Goal: Check status: Check status

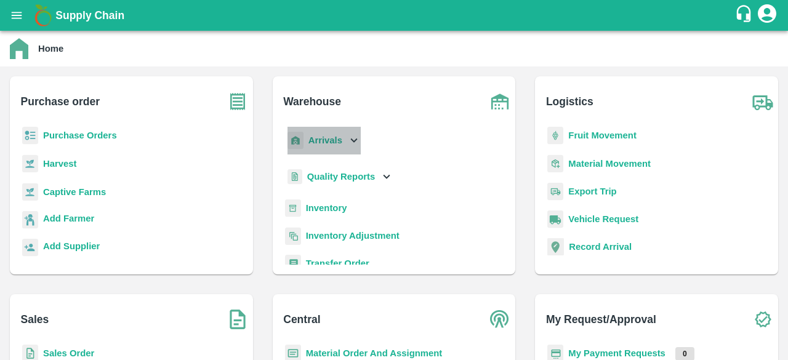
click at [353, 145] on icon at bounding box center [354, 141] width 14 height 14
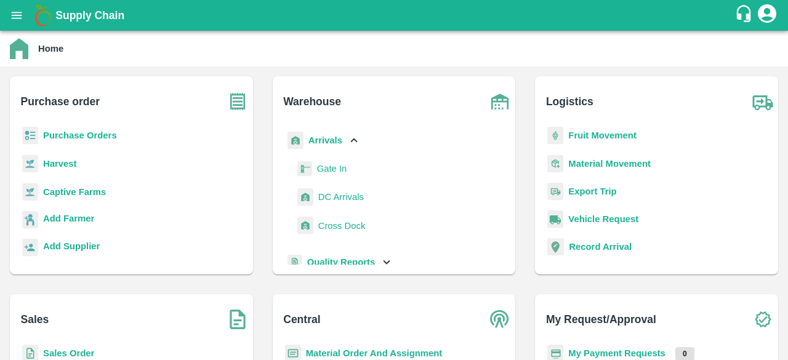
click at [356, 198] on span "DC Arrivals" at bounding box center [341, 197] width 46 height 14
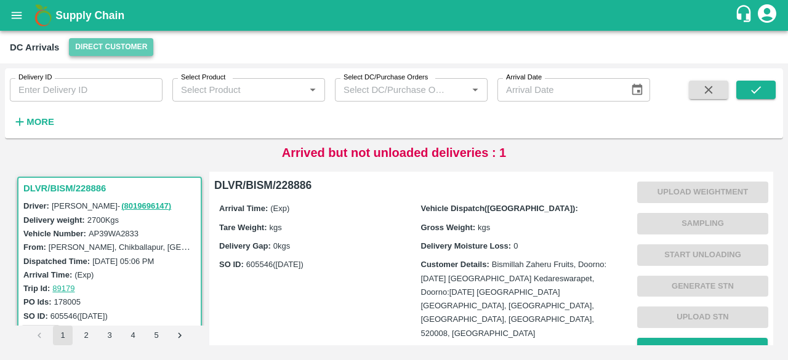
click at [98, 42] on button "Direct Customer" at bounding box center [111, 47] width 84 height 18
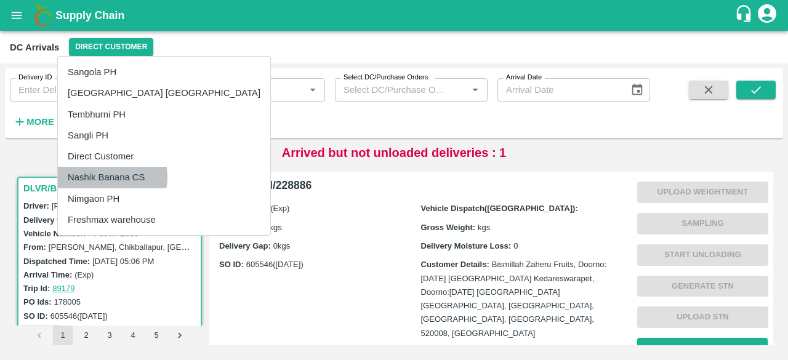
click at [103, 177] on li "Nashik Banana CS" at bounding box center [164, 177] width 212 height 21
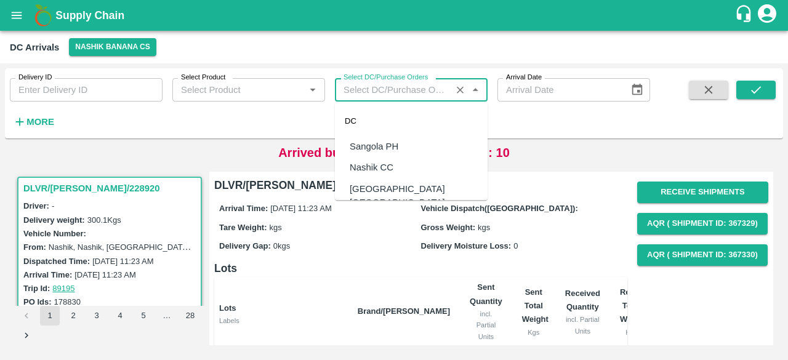
click at [412, 86] on input "Select DC/Purchase Orders" at bounding box center [392, 90] width 109 height 16
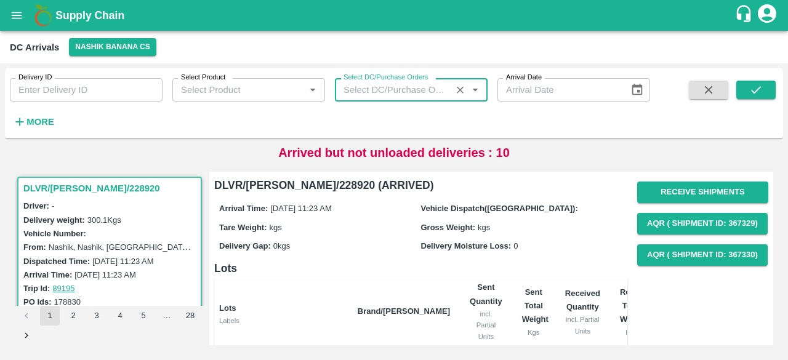
click at [412, 86] on input "Select DC/Purchase Orders" at bounding box center [392, 90] width 109 height 16
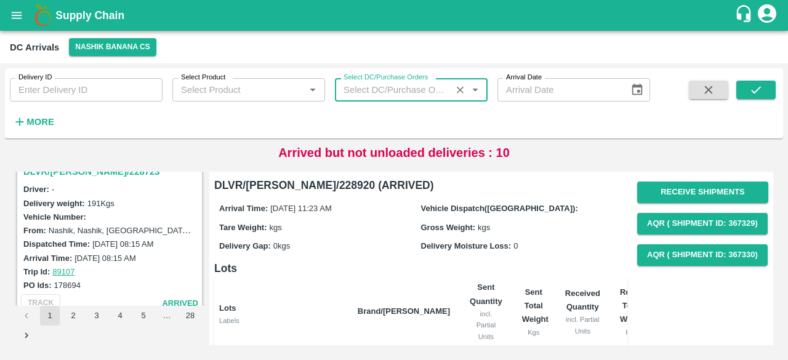
scroll to position [1244, 0]
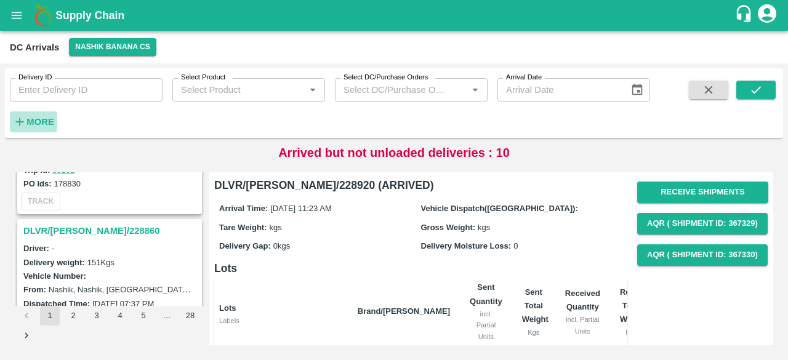
click at [28, 121] on strong "More" at bounding box center [40, 122] width 28 height 10
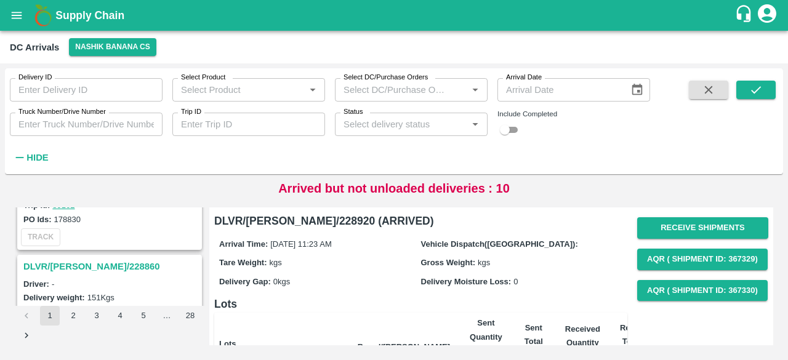
click at [421, 124] on input "Status" at bounding box center [400, 124] width 125 height 16
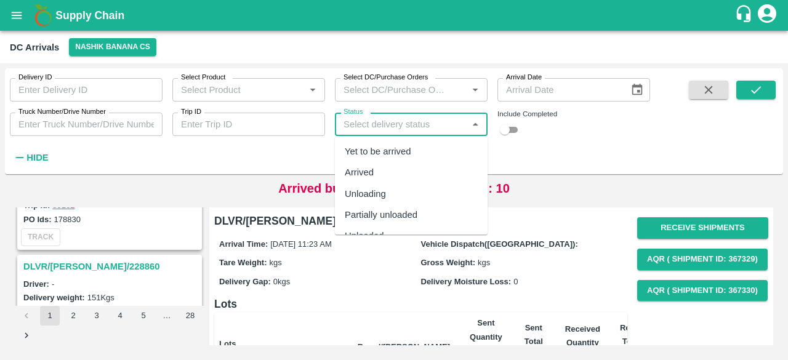
click at [413, 151] on div "Yet to be arrived" at bounding box center [411, 151] width 153 height 21
type input "Yet to be arrived"
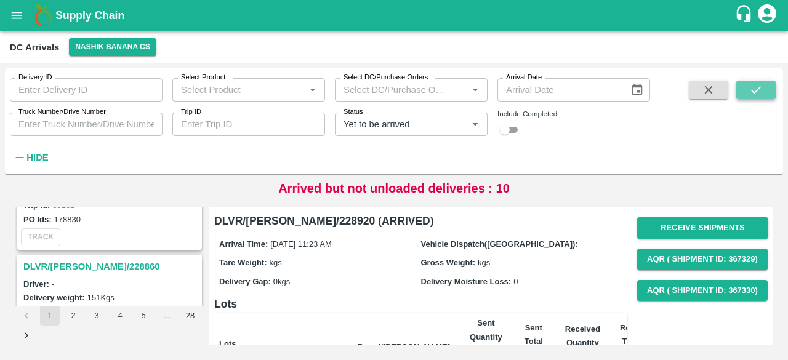
click at [761, 90] on icon "submit" at bounding box center [756, 90] width 14 height 14
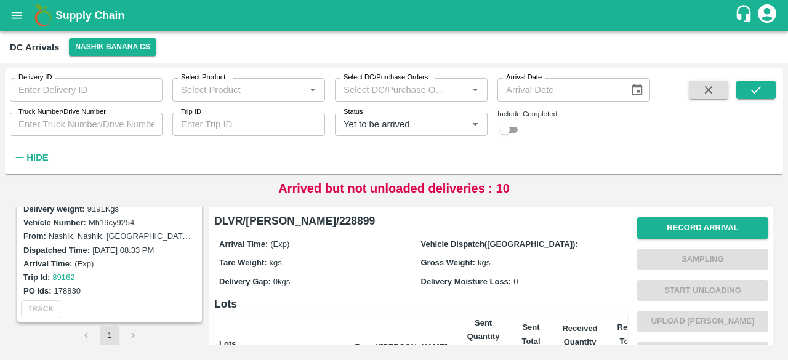
scroll to position [96, 0]
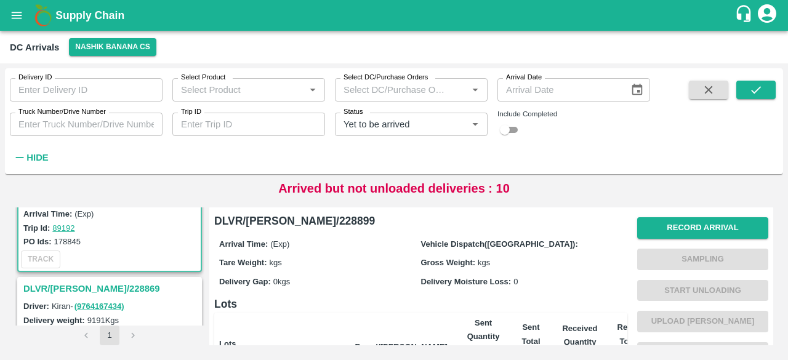
click at [81, 287] on h3 "DLVR/[PERSON_NAME]/228869" at bounding box center [111, 289] width 176 height 16
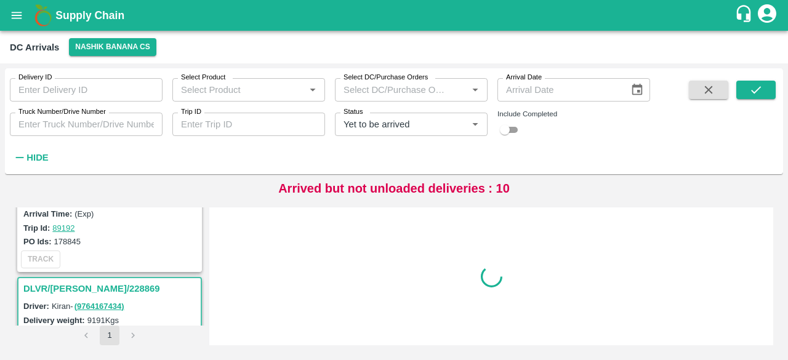
scroll to position [165, 0]
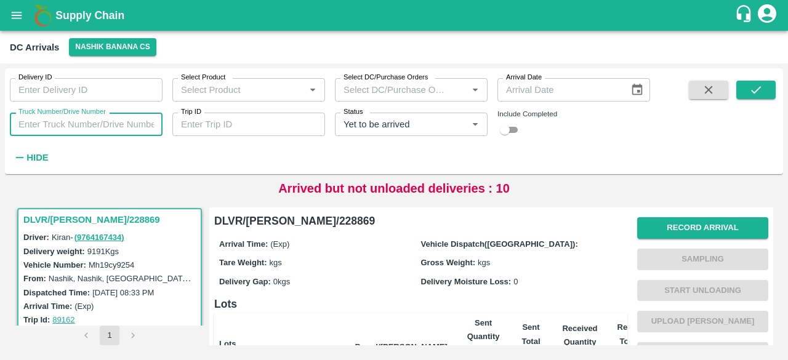
click at [55, 126] on input "Truck Number/Drive Number" at bounding box center [86, 124] width 153 height 23
type input "7950"
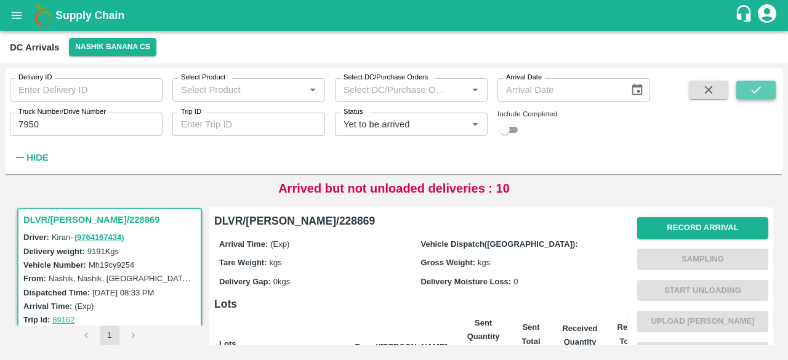
click at [754, 90] on icon "submit" at bounding box center [756, 90] width 14 height 14
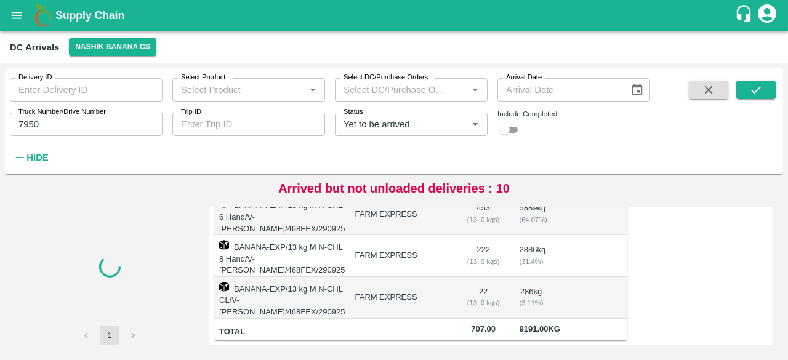
scroll to position [270, 0]
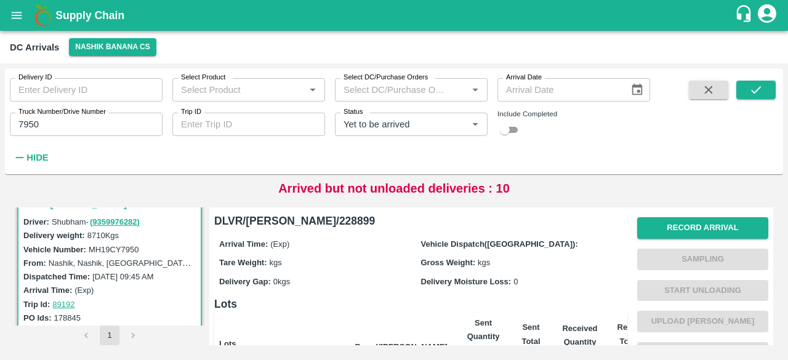
scroll to position [270, 0]
